Goal: Transaction & Acquisition: Purchase product/service

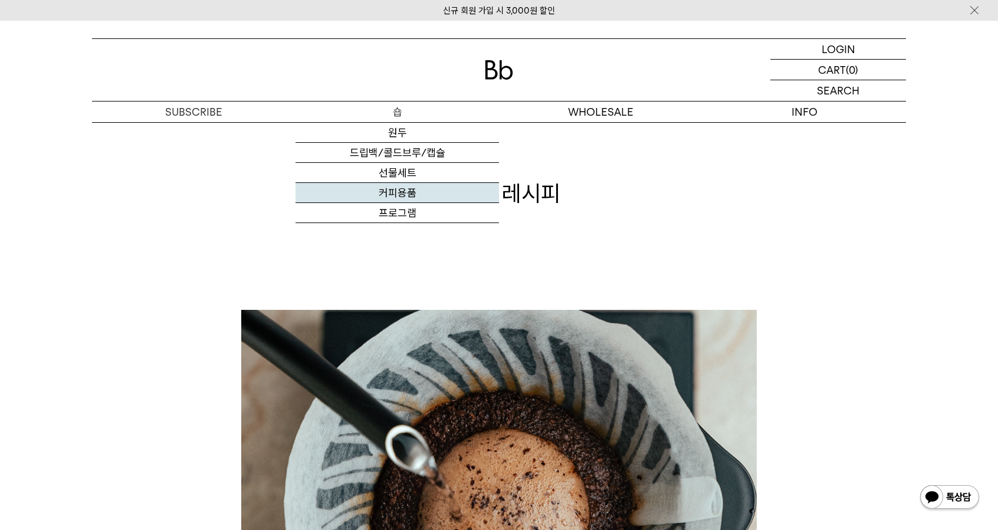
click at [393, 191] on link "커피용품" at bounding box center [398, 193] width 204 height 20
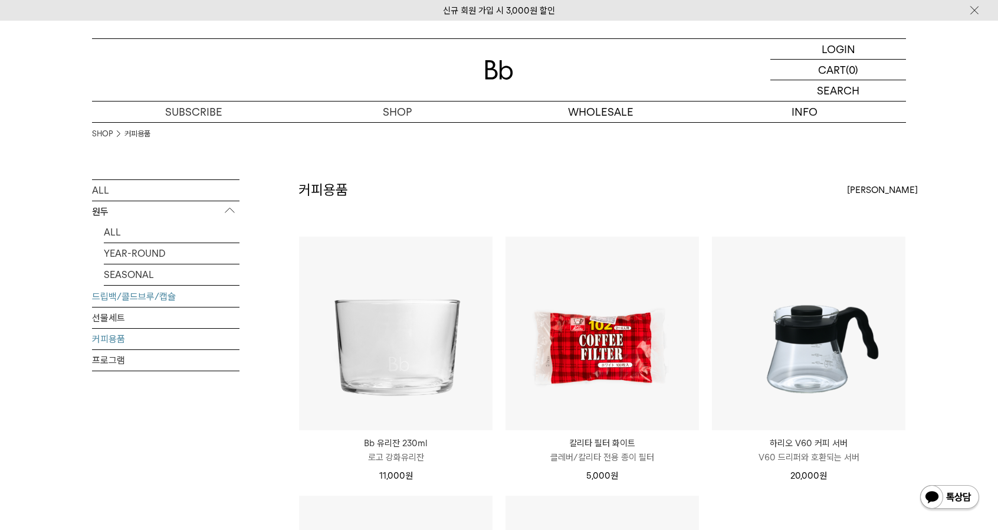
click at [136, 295] on link "드립백/콜드브루/캡슐" at bounding box center [165, 296] width 147 height 21
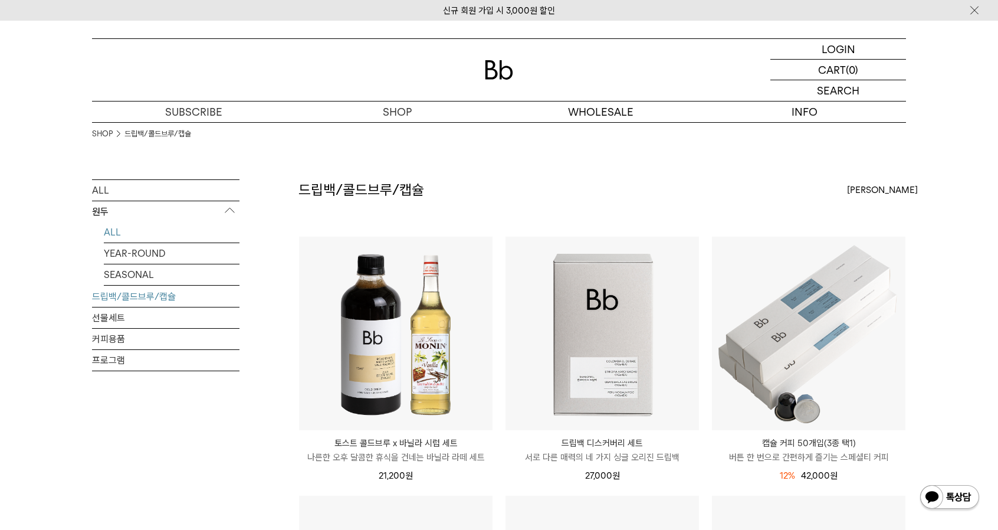
click at [147, 233] on link "ALL" at bounding box center [172, 232] width 136 height 21
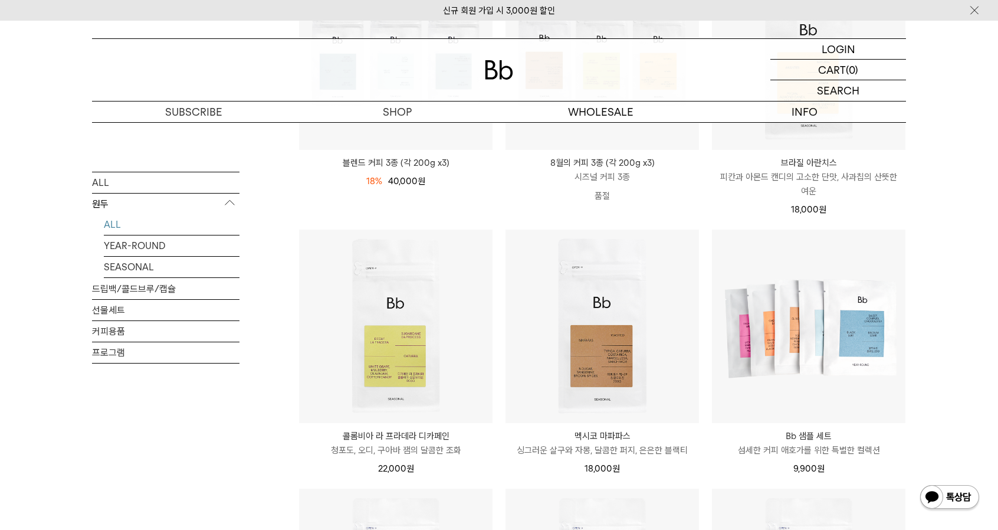
scroll to position [295, 0]
